Goal: Task Accomplishment & Management: Manage account settings

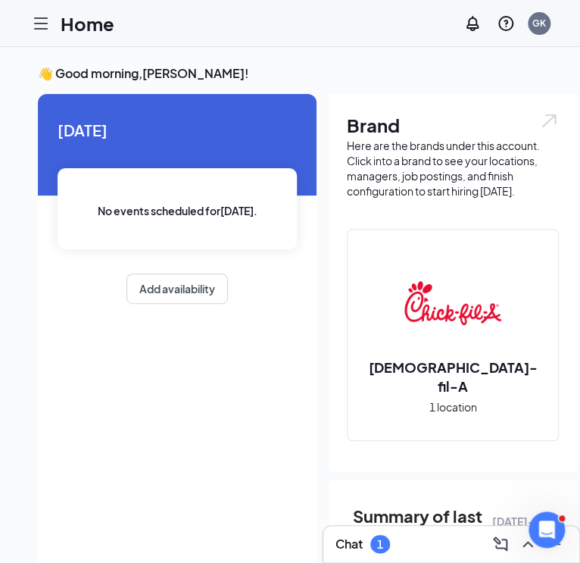
click at [43, 22] on icon "Hamburger" at bounding box center [41, 23] width 12 height 11
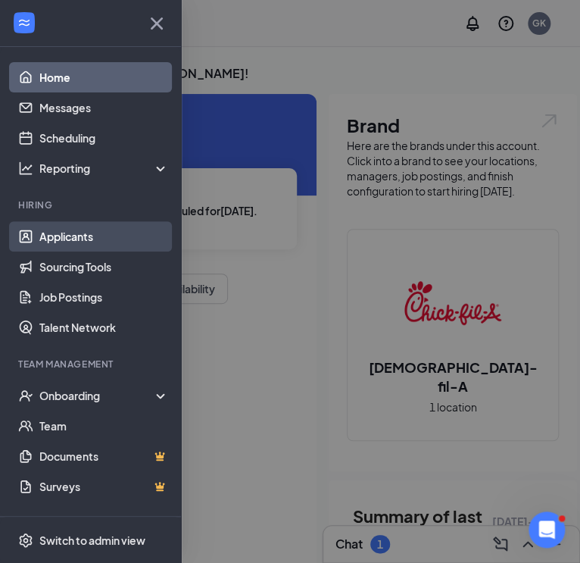
click at [61, 235] on link "Applicants" at bounding box center [103, 236] width 129 height 30
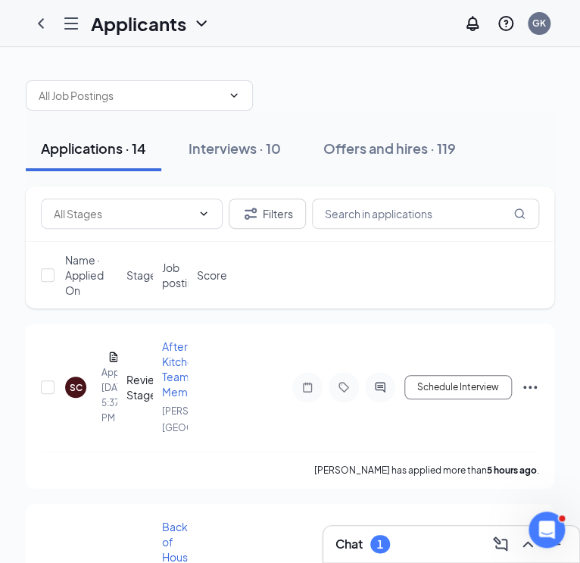
click at [63, 16] on icon "Hamburger" at bounding box center [71, 23] width 18 height 18
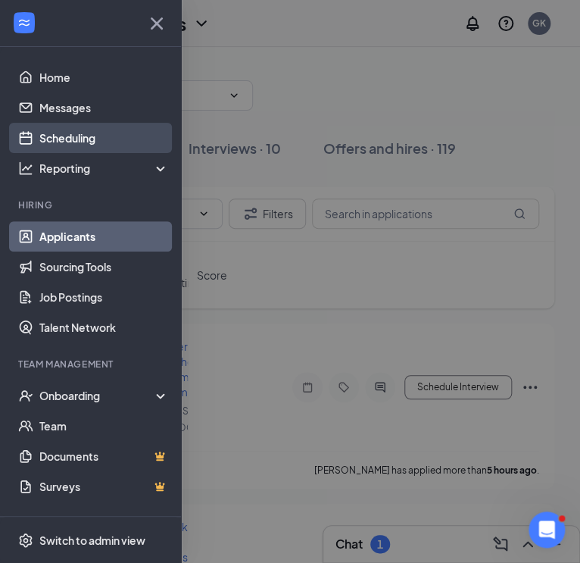
click at [77, 136] on link "Scheduling" at bounding box center [103, 138] width 129 height 30
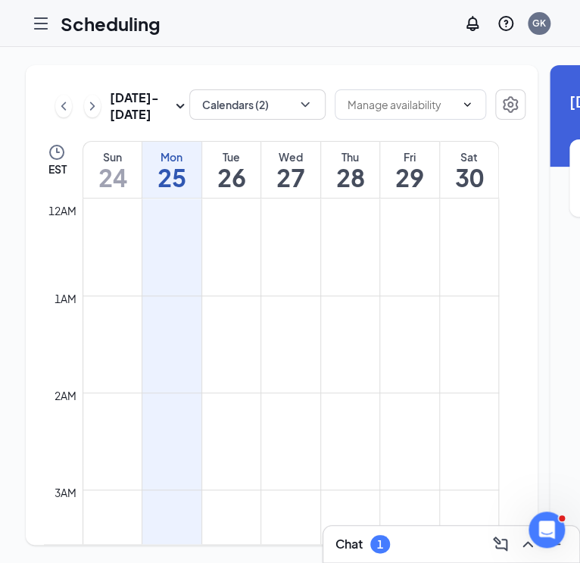
scroll to position [744, 0]
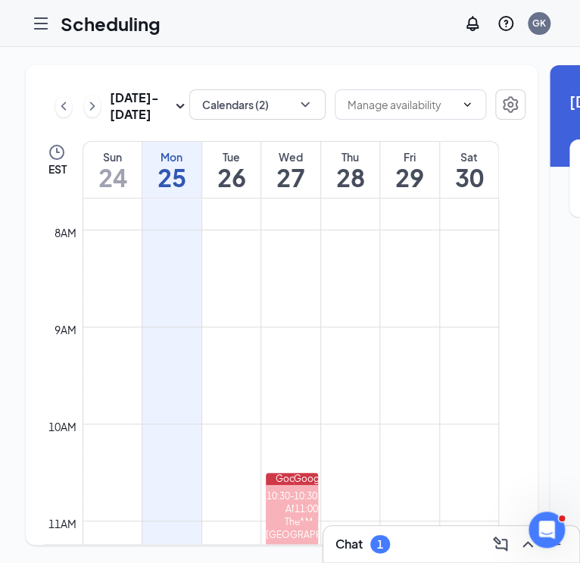
click at [231, 190] on h1 "26" at bounding box center [231, 177] width 59 height 26
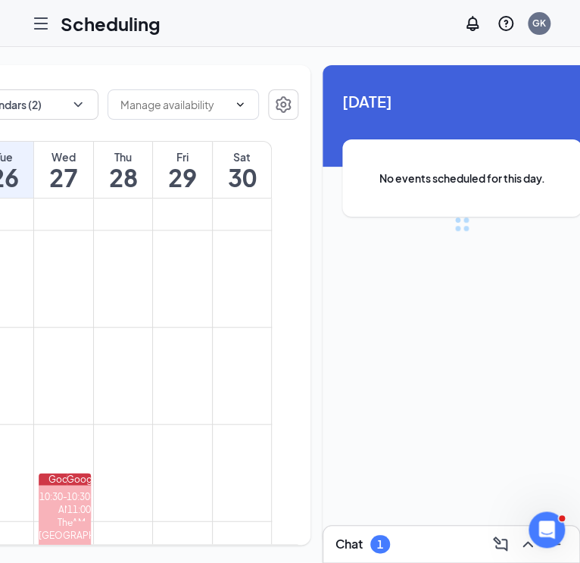
scroll to position [0, 245]
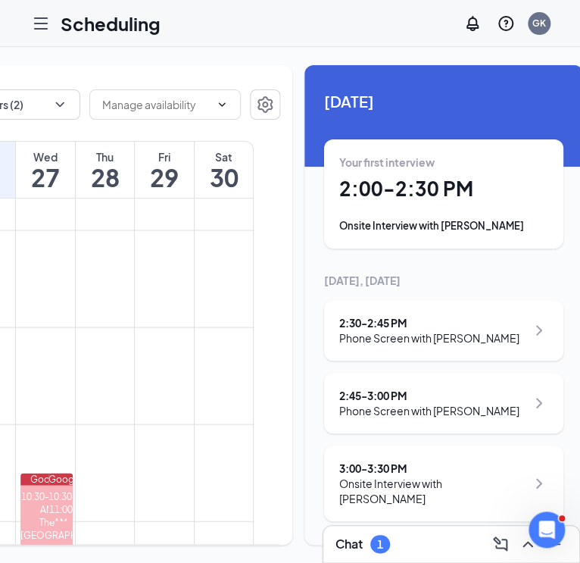
click at [361, 180] on h1 "2:00 - 2:30 PM" at bounding box center [443, 189] width 209 height 26
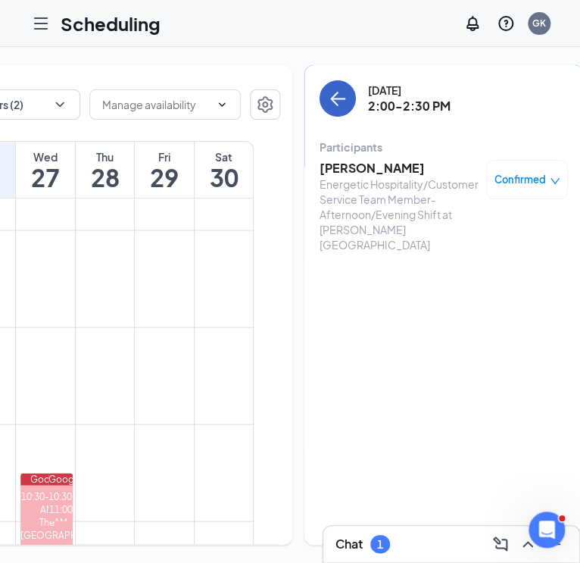
click at [329, 101] on icon "ArrowLeft" at bounding box center [338, 98] width 18 height 18
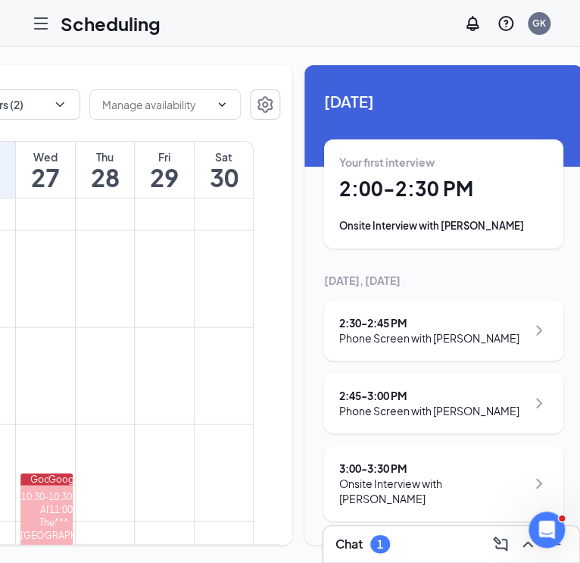
click at [447, 335] on div "Phone Screen with [PERSON_NAME]" at bounding box center [429, 337] width 180 height 15
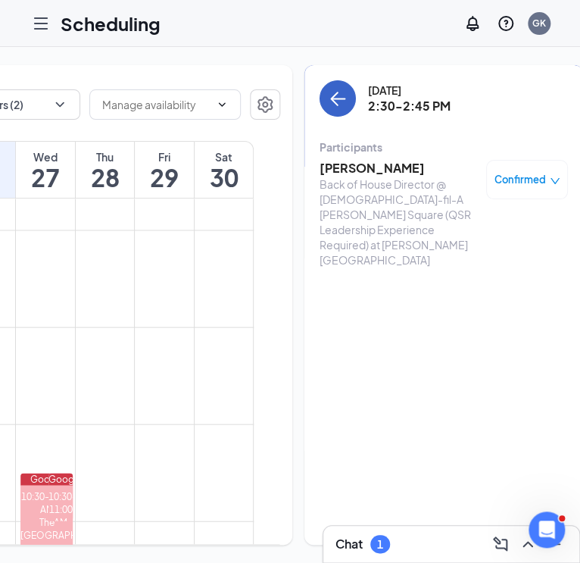
click at [320, 83] on button "back-button" at bounding box center [338, 98] width 36 height 36
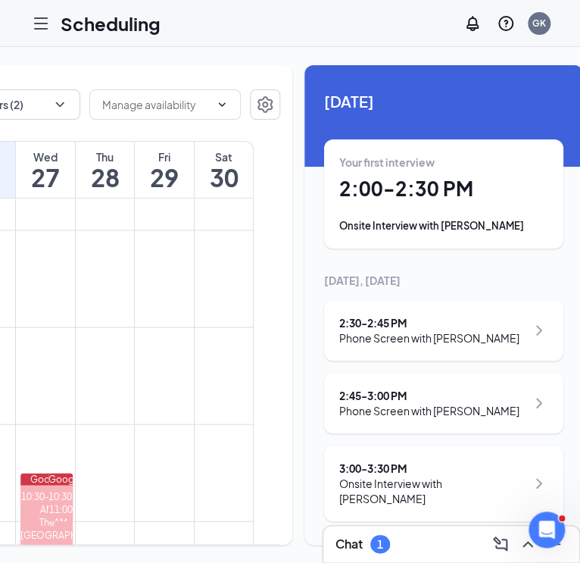
click at [462, 404] on div "2:45 - 3:00 PM Phone Screen with [PERSON_NAME]" at bounding box center [443, 403] width 209 height 30
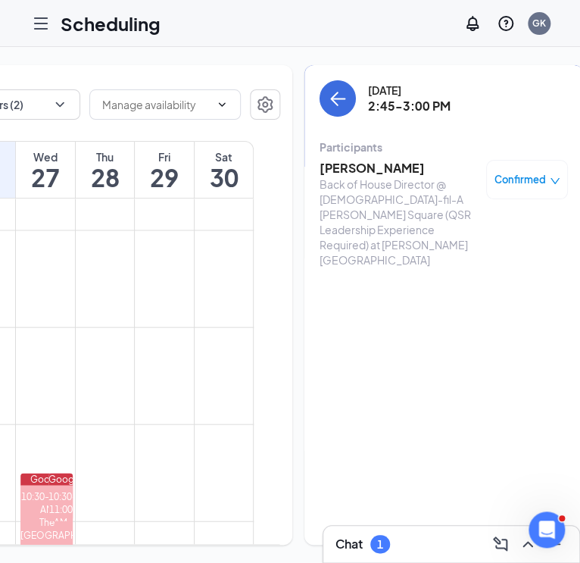
click at [320, 80] on div "[DATE] 2:45-3:00 PM" at bounding box center [444, 98] width 248 height 36
click at [332, 99] on icon "ArrowLeft" at bounding box center [339, 99] width 14 height 2
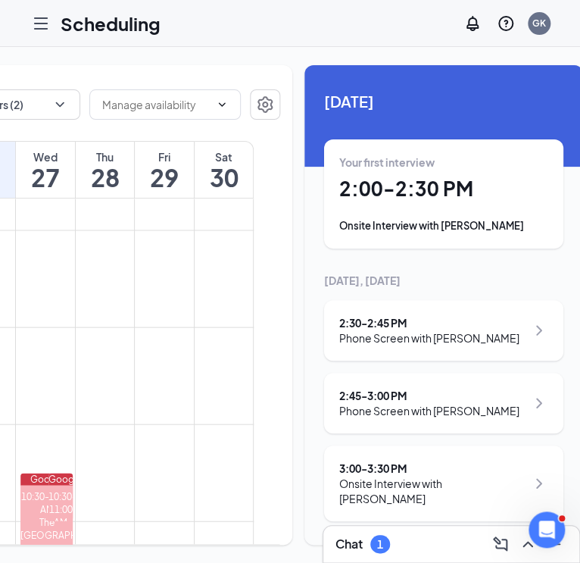
click at [412, 463] on div "3:00 - 3:30 PM" at bounding box center [432, 467] width 187 height 15
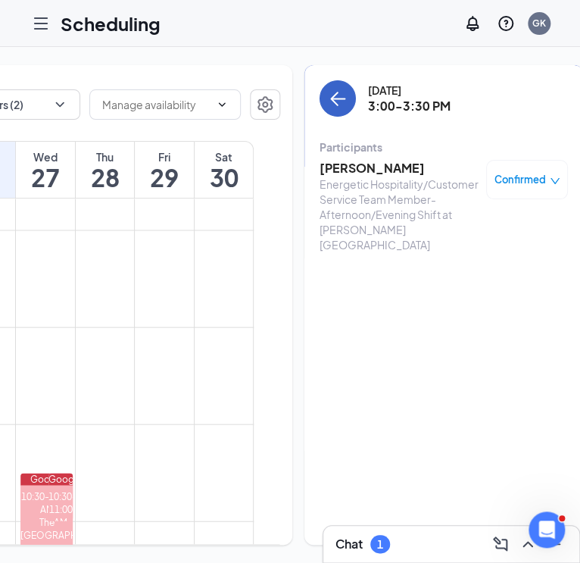
click at [329, 93] on icon "ArrowLeft" at bounding box center [338, 98] width 18 height 18
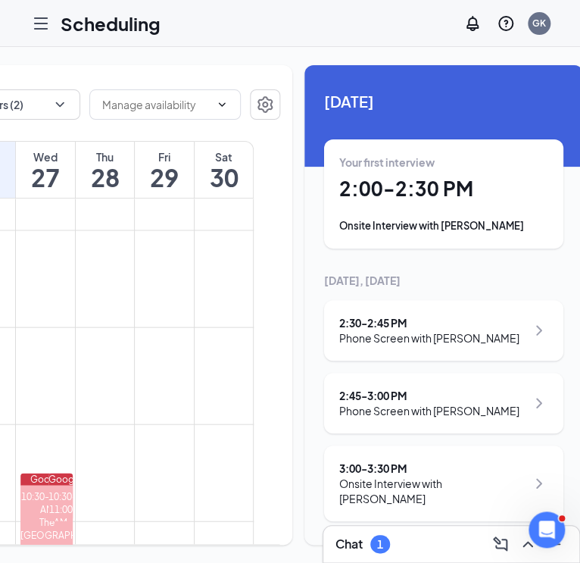
click at [53, 190] on h1 "27" at bounding box center [45, 177] width 59 height 26
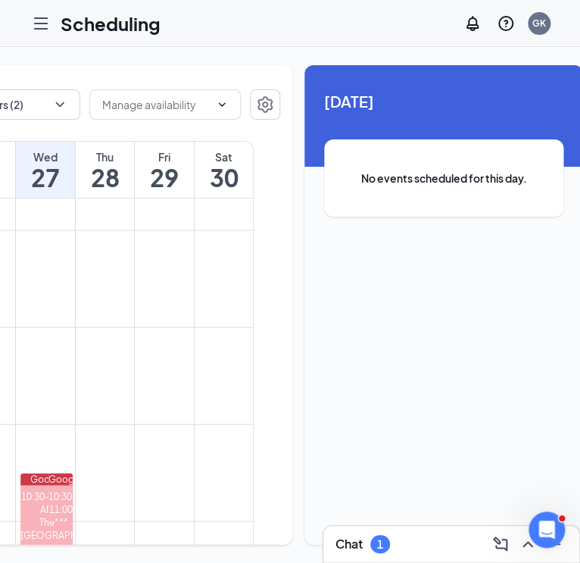
click at [104, 164] on div "Thu" at bounding box center [105, 156] width 59 height 15
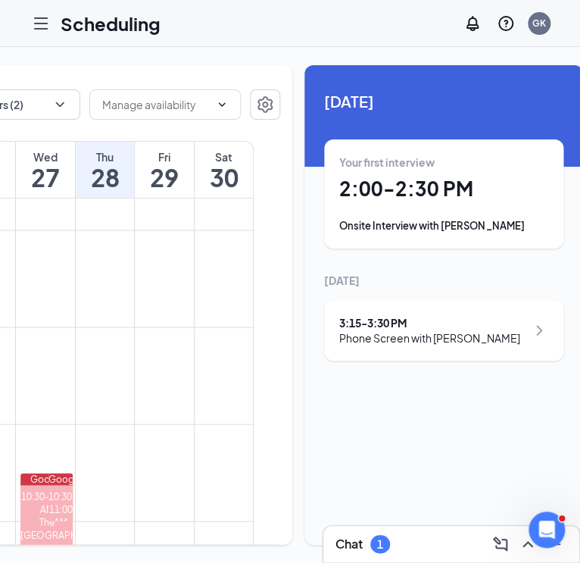
click at [487, 330] on div "3:15 - 3:30 PM Phone Screen with [PERSON_NAME]" at bounding box center [443, 330] width 209 height 30
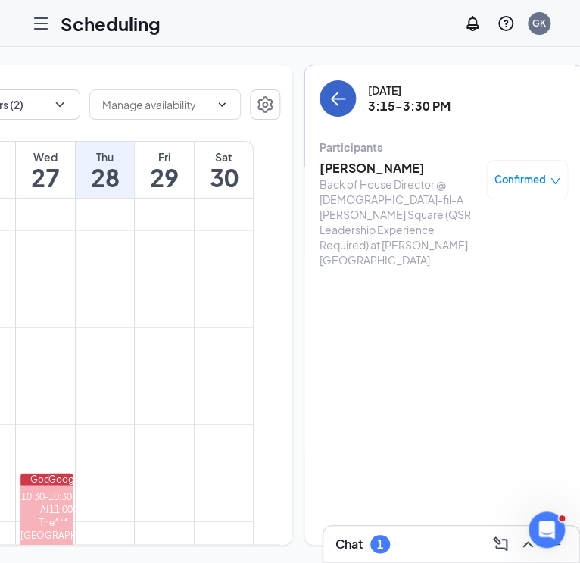
click at [329, 94] on icon "ArrowLeft" at bounding box center [338, 98] width 18 height 18
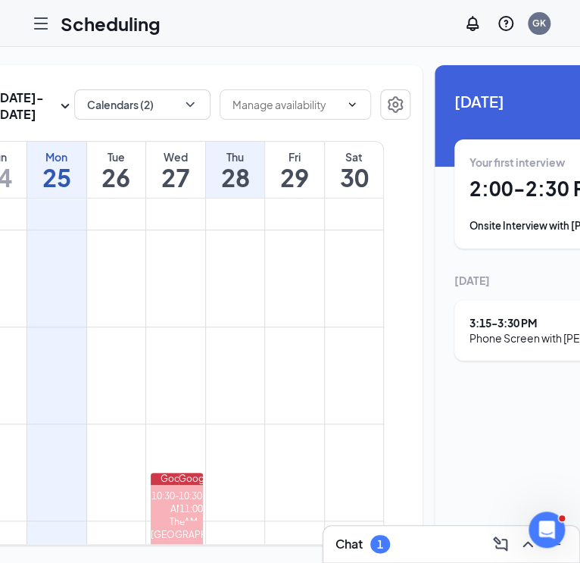
scroll to position [0, 112]
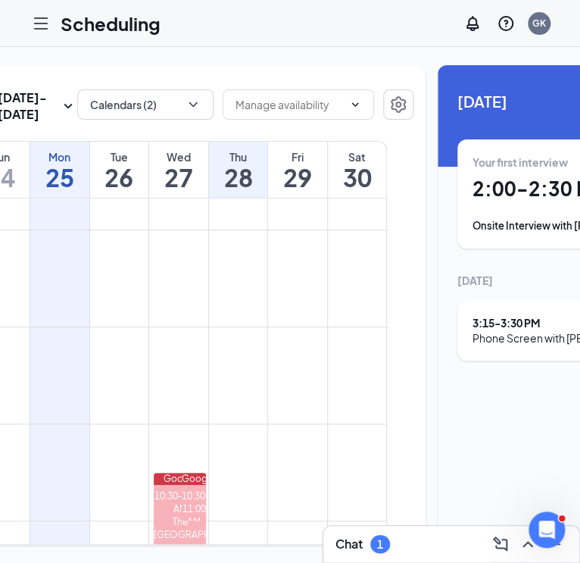
click at [123, 190] on h1 "26" at bounding box center [119, 177] width 59 height 26
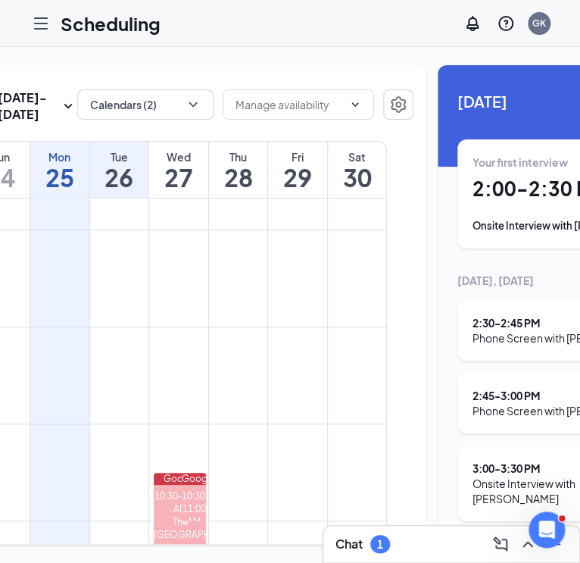
click at [506, 482] on div "Onsite Interview with [PERSON_NAME]" at bounding box center [565, 491] width 187 height 30
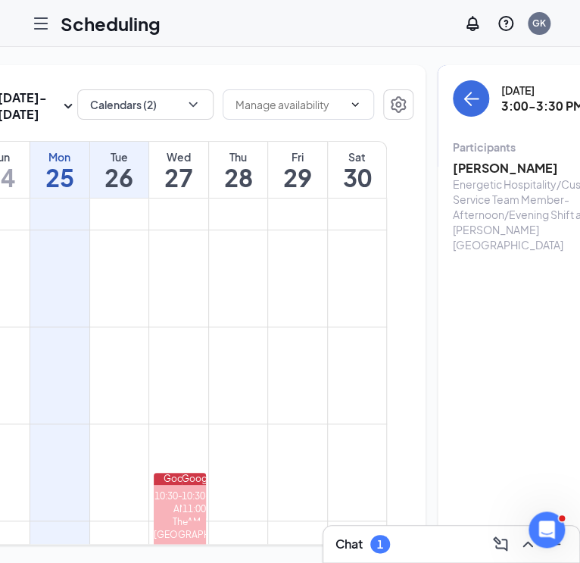
click at [501, 160] on h3 "[PERSON_NAME]" at bounding box center [532, 168] width 159 height 17
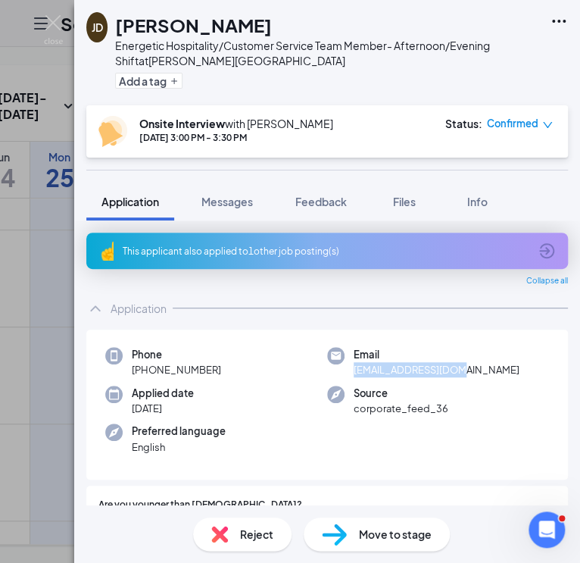
drag, startPoint x: 464, startPoint y: 366, endPoint x: 351, endPoint y: 377, distance: 114.1
click at [351, 377] on div "Phone [PHONE_NUMBER] Email [EMAIL_ADDRESS][DOMAIN_NAME] Applied date [DATE] Sou…" at bounding box center [327, 404] width 482 height 151
copy span "[EMAIL_ADDRESS][DOMAIN_NAME]"
drag, startPoint x: 224, startPoint y: 369, endPoint x: 144, endPoint y: 370, distance: 80.3
click at [144, 370] on div "Phone [PHONE_NUMBER]" at bounding box center [216, 362] width 222 height 31
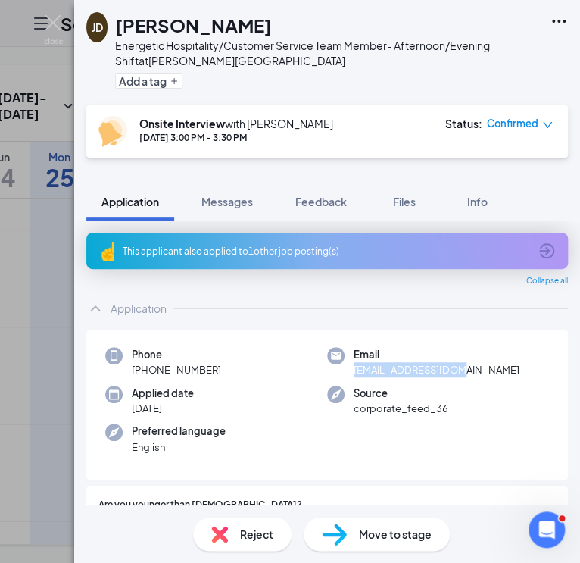
copy span "[PHONE_NUMBER]"
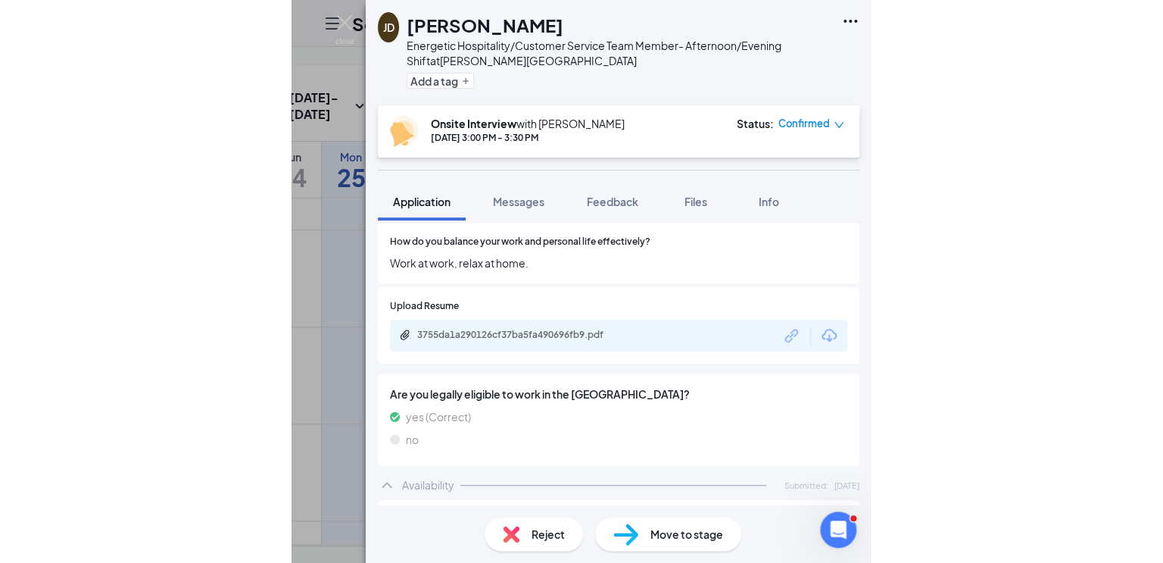
scroll to position [527, 0]
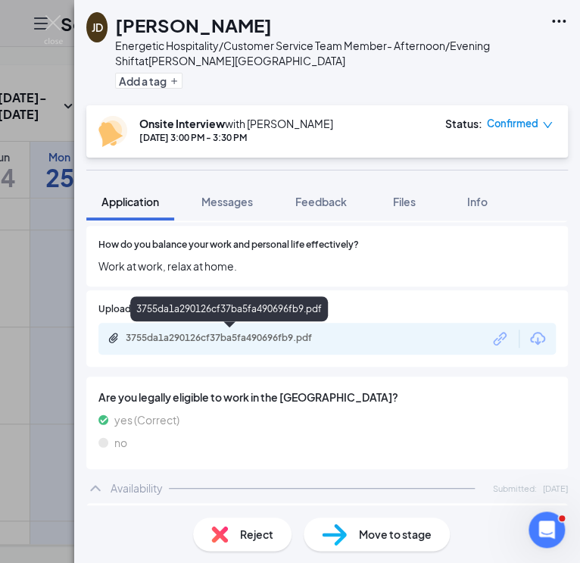
click at [195, 336] on div "3755da1a290126cf37ba5fa490696fb9.pdf" at bounding box center [232, 338] width 212 height 12
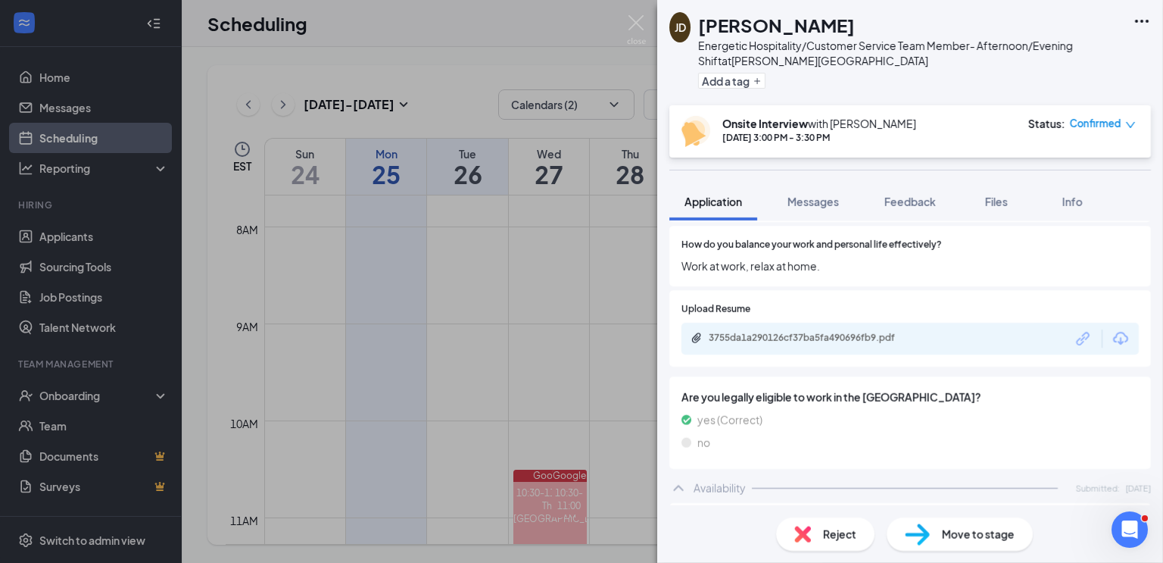
scroll to position [0, 0]
